Goal: Task Accomplishment & Management: Use online tool/utility

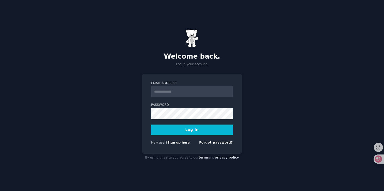
click at [179, 145] on div "New user? Sign up here" at bounding box center [170, 143] width 39 height 5
click at [180, 143] on link "Sign up here" at bounding box center [178, 143] width 22 height 4
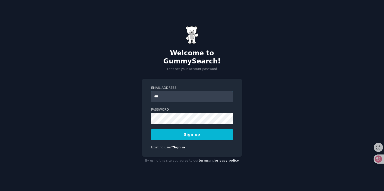
click at [151, 129] on button "Sign up" at bounding box center [192, 134] width 82 height 11
type input "**********"
click at [178, 134] on button "Sign up" at bounding box center [192, 134] width 82 height 11
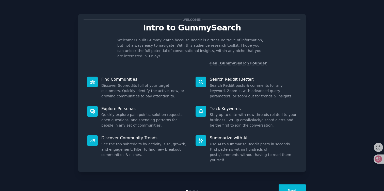
click at [294, 184] on button "Next" at bounding box center [291, 190] width 27 height 12
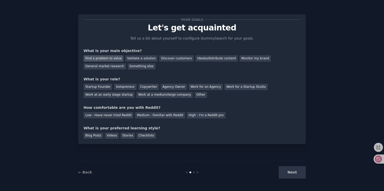
click at [114, 61] on div "Find a problem to solve" at bounding box center [103, 58] width 40 height 6
click at [101, 85] on div "Startup Founder" at bounding box center [97, 87] width 29 height 6
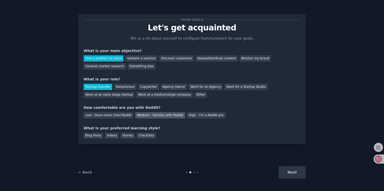
click at [159, 116] on div "Medium - Familiar with Reddit" at bounding box center [160, 115] width 50 height 6
click at [282, 176] on div "Next" at bounding box center [268, 172] width 76 height 12
click at [288, 176] on div "Next" at bounding box center [268, 172] width 76 height 12
click at [294, 166] on div "Next" at bounding box center [268, 172] width 76 height 12
click at [294, 173] on div "Next" at bounding box center [268, 172] width 76 height 12
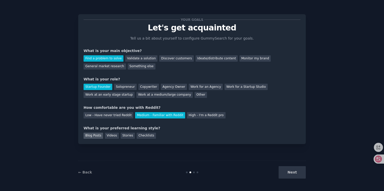
click at [92, 136] on div "Blog Posts" at bounding box center [93, 136] width 20 height 6
click at [148, 135] on div "Checklists" at bounding box center [145, 136] width 19 height 6
click at [298, 168] on button "Next" at bounding box center [291, 172] width 27 height 12
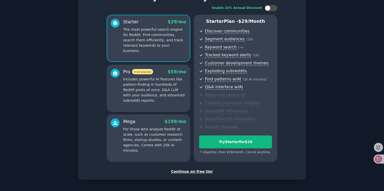
scroll to position [20, 0]
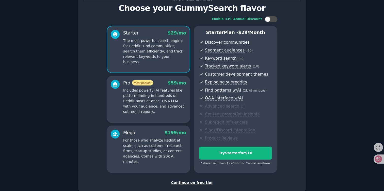
click at [198, 183] on div "Continue on free tier" at bounding box center [191, 182] width 217 height 5
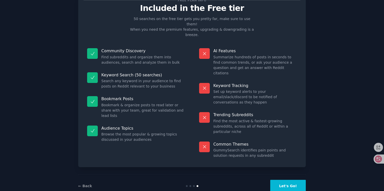
scroll to position [7, 0]
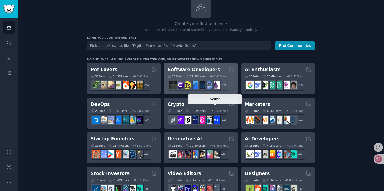
scroll to position [35, 0]
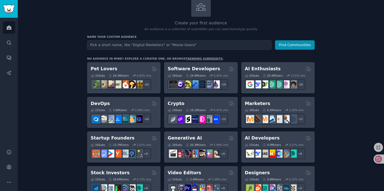
click at [201, 48] on input "text" at bounding box center [179, 44] width 184 height 9
type input "woodmaking"
click at [293, 45] on button "Find Communities" at bounding box center [295, 44] width 40 height 9
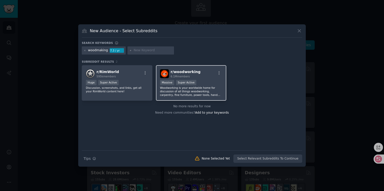
click at [185, 69] on h2 "r/ woodworking 6.1M members" at bounding box center [185, 73] width 30 height 9
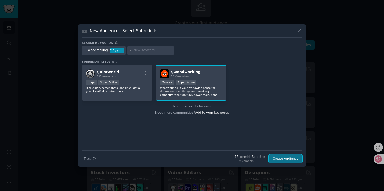
click at [291, 160] on button "Create Audience" at bounding box center [285, 159] width 33 height 9
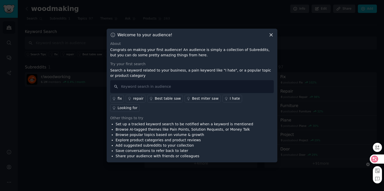
click at [373, 159] on icon at bounding box center [374, 159] width 5 height 5
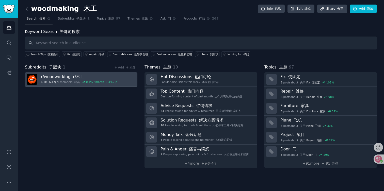
click at [88, 80] on div "0.4 % / month 0.4% / 月" at bounding box center [102, 82] width 32 height 4
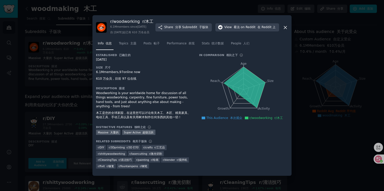
click at [239, 77] on icon at bounding box center [244, 87] width 41 height 41
click at [239, 81] on icon at bounding box center [244, 87] width 41 height 41
click at [133, 50] on link "Topics 主题" at bounding box center [127, 45] width 21 height 10
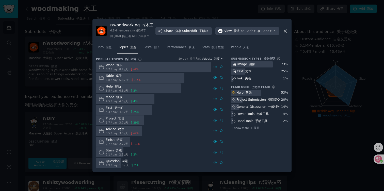
click at [122, 76] on div "Table 桌子 6.8 / day 6.8 / 天 -14 %" at bounding box center [120, 78] width 48 height 10
click at [164, 75] on div "Wood 木头 8.7 / day 8.7 /天 -6 % Table 桌子 6.8 / day 6.8 / 天 -14 % Help 帮助 6.5 / da…" at bounding box center [160, 115] width 128 height 106
click at [164, 97] on div "Made 制成 4.5 / day 4.5 /天 4 %" at bounding box center [153, 99] width 115 height 10
click at [154, 48] on font "帖子" at bounding box center [156, 47] width 6 height 4
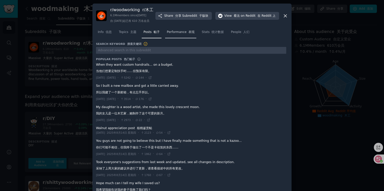
click at [186, 34] on font at bounding box center [187, 32] width 2 height 4
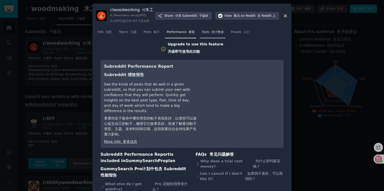
click at [210, 34] on font at bounding box center [211, 32] width 2 height 4
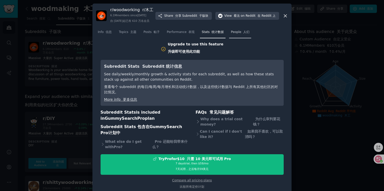
click at [235, 39] on link "People 人们" at bounding box center [240, 33] width 22 height 10
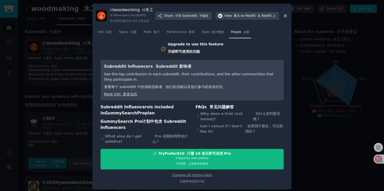
click at [310, 82] on div at bounding box center [192, 95] width 384 height 191
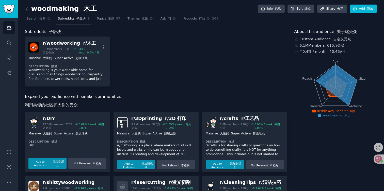
click at [333, 66] on icon at bounding box center [335, 85] width 41 height 41
click at [357, 81] on icon "Age Size Activity Growth Reach" at bounding box center [335, 87] width 82 height 64
drag, startPoint x: 359, startPoint y: 81, endPoint x: 351, endPoint y: 40, distance: 41.4
click at [359, 75] on icon "Age Size Activity Growth Reach" at bounding box center [335, 87] width 82 height 64
drag, startPoint x: 315, startPoint y: 53, endPoint x: 339, endPoint y: 56, distance: 24.8
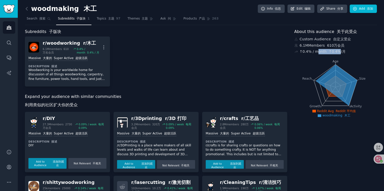
click at [339, 56] on div "About this audience 关于此受众 Custom Audience 自定义受众 6.1M Members 610万会员 ↑ 0.4 % / m…" at bounding box center [335, 193] width 83 height 329
click at [362, 70] on icon "Age Size Activity Growth Reach" at bounding box center [335, 87] width 82 height 64
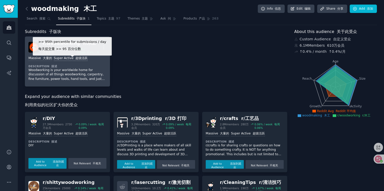
click at [53, 59] on div ">= 95th percentile for submissions / day 每天提交量 >= 95 百分位数 Massive 大量的 Super Act…" at bounding box center [67, 58] width 78 height 5
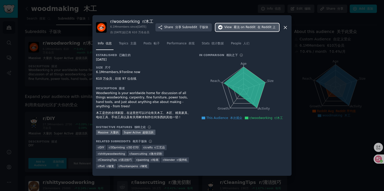
click at [266, 25] on font "在 Reddit 上" at bounding box center [266, 27] width 18 height 4
click at [329, 91] on div at bounding box center [192, 95] width 384 height 191
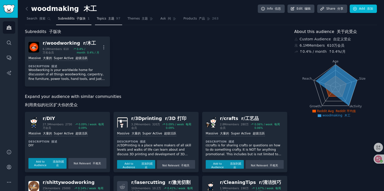
click at [106, 21] on span "Topics 主题" at bounding box center [106, 18] width 18 height 5
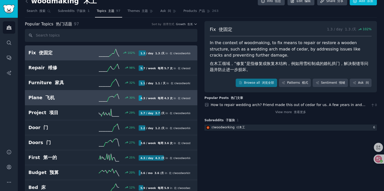
scroll to position [6, 0]
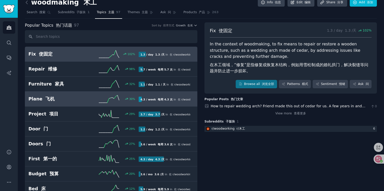
click at [156, 101] on div "4.3 / week 每周 4.3 次 in 在 r/ woodworking r/木工" at bounding box center [165, 99] width 52 height 5
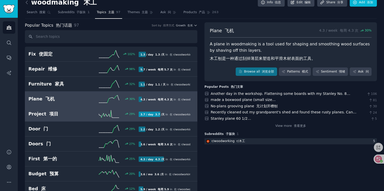
click at [70, 112] on h2 "Project 项目" at bounding box center [55, 114] width 55 height 6
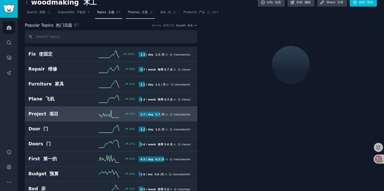
click at [136, 13] on span "Themes 主题" at bounding box center [137, 12] width 20 height 5
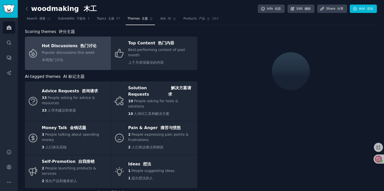
click at [74, 56] on div "Popular discussions this week 本周热门讨论" at bounding box center [69, 57] width 55 height 15
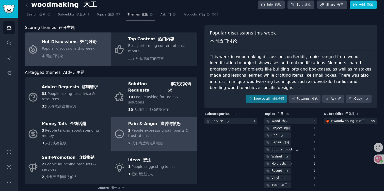
scroll to position [3, 0]
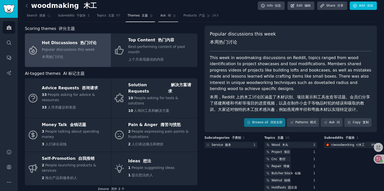
click at [158, 18] on link "Ask 问" at bounding box center [168, 17] width 20 height 10
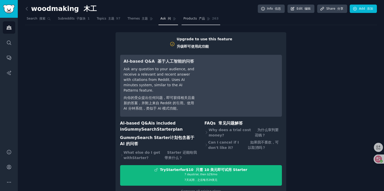
click at [191, 17] on span "Products 产品" at bounding box center [194, 18] width 22 height 5
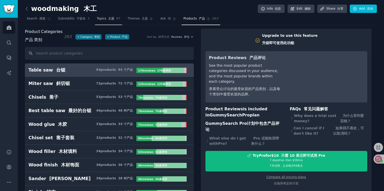
click at [113, 17] on link "Topics 主题 97" at bounding box center [108, 20] width 27 height 10
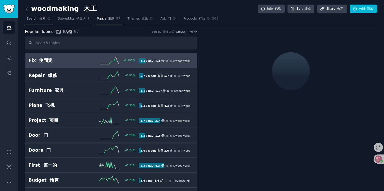
click at [38, 23] on link "Search 搜索" at bounding box center [39, 20] width 28 height 10
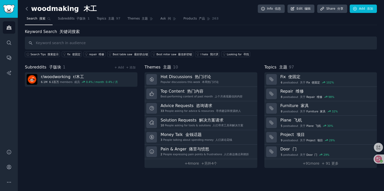
click at [26, 8] on icon at bounding box center [27, 8] width 2 height 3
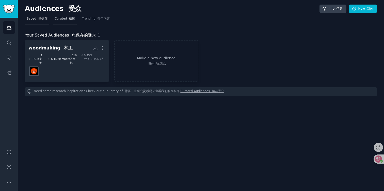
click at [66, 22] on link "Curated 精选" at bounding box center [65, 20] width 24 height 10
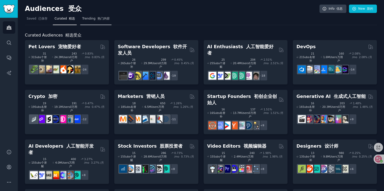
click at [92, 20] on span "Trending 热门内容" at bounding box center [95, 18] width 27 height 5
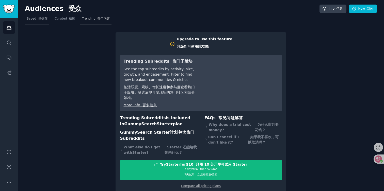
click at [46, 18] on font "已保存" at bounding box center [42, 19] width 9 height 4
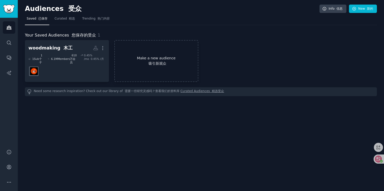
click at [170, 55] on link "Make a new audience 吸引新观众" at bounding box center [156, 61] width 84 height 42
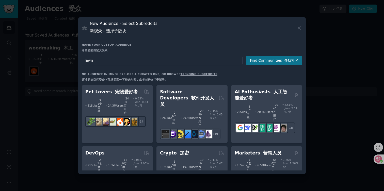
type input "lawn"
click at [279, 57] on button "Find Communities 寻找社区" at bounding box center [274, 60] width 56 height 9
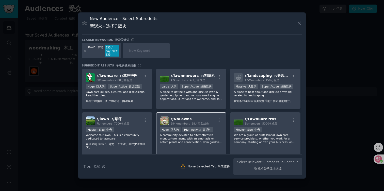
click at [195, 137] on p "A community devoted to alternatives to monoculture lawns, with an emphasis on n…" at bounding box center [191, 138] width 62 height 11
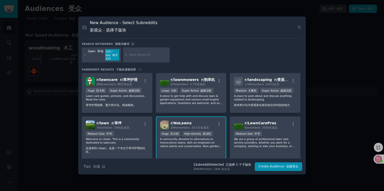
click at [221, 130] on div "r/ NoLawns 284k members 28.4万名成员 >= 80th percentile for submissions / day 每天提交量…" at bounding box center [191, 137] width 71 height 43
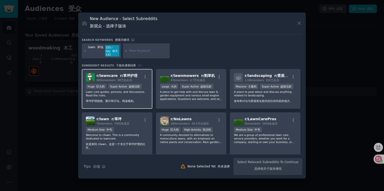
click at [131, 103] on p "Lawn care guides, pictures, and discussions. Read the rules. 草坪护理指南、图片和讨论。阅读规则。" at bounding box center [117, 97] width 62 height 15
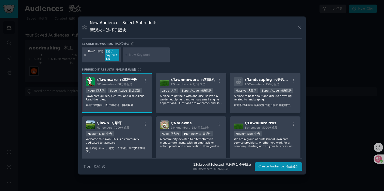
click at [280, 171] on div "New Audience - Select Subreddits 新观众 - 选择子版块 Search keywords 搜索关键词 lawn 草地 333 …" at bounding box center [191, 95] width 227 height 158
click at [278, 169] on button "Create Audience 创建受众" at bounding box center [277, 166] width 47 height 9
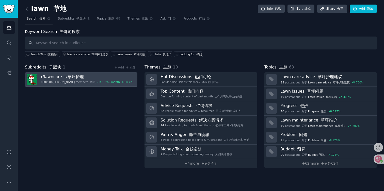
click at [102, 75] on h3 "r/ lawncare r/草坪护理" at bounding box center [87, 76] width 92 height 5
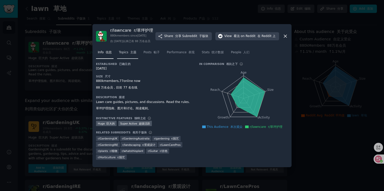
click at [129, 54] on font at bounding box center [129, 52] width 2 height 4
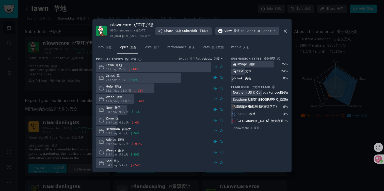
click at [194, 72] on div at bounding box center [153, 67] width 115 height 10
click at [107, 68] on div "Lawn 草地" at bounding box center [122, 65] width 33 height 5
click at [156, 48] on font "帖子" at bounding box center [156, 47] width 6 height 4
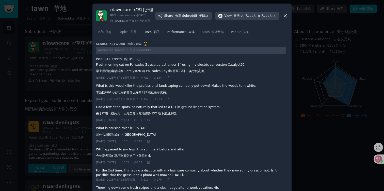
click at [171, 35] on span "Performance 表现" at bounding box center [181, 32] width 28 height 5
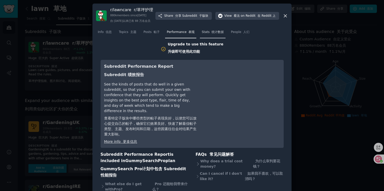
click at [218, 34] on font "统计数据" at bounding box center [217, 32] width 12 height 4
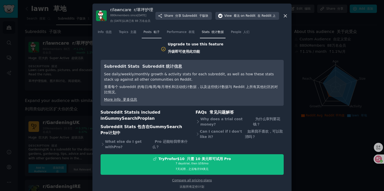
click at [151, 39] on link "Posts 帖子" at bounding box center [152, 33] width 20 height 10
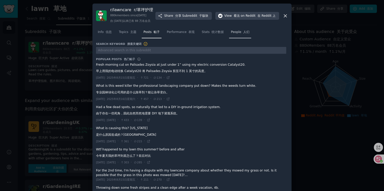
click at [241, 34] on font at bounding box center [242, 32] width 2 height 4
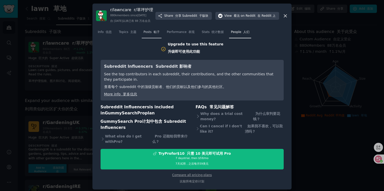
click at [154, 34] on font "帖子" at bounding box center [156, 32] width 6 height 4
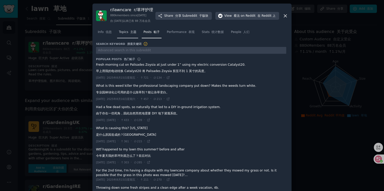
click at [128, 39] on link "Topics 主题" at bounding box center [127, 33] width 21 height 10
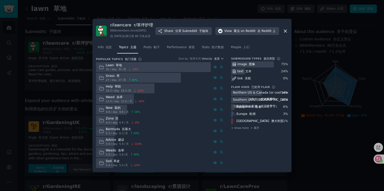
click at [316, 120] on div at bounding box center [192, 95] width 384 height 191
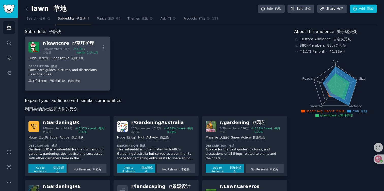
click at [55, 44] on div "r/ lawncare r/草坪护理" at bounding box center [72, 43] width 58 height 6
